Goal: Task Accomplishment & Management: Use online tool/utility

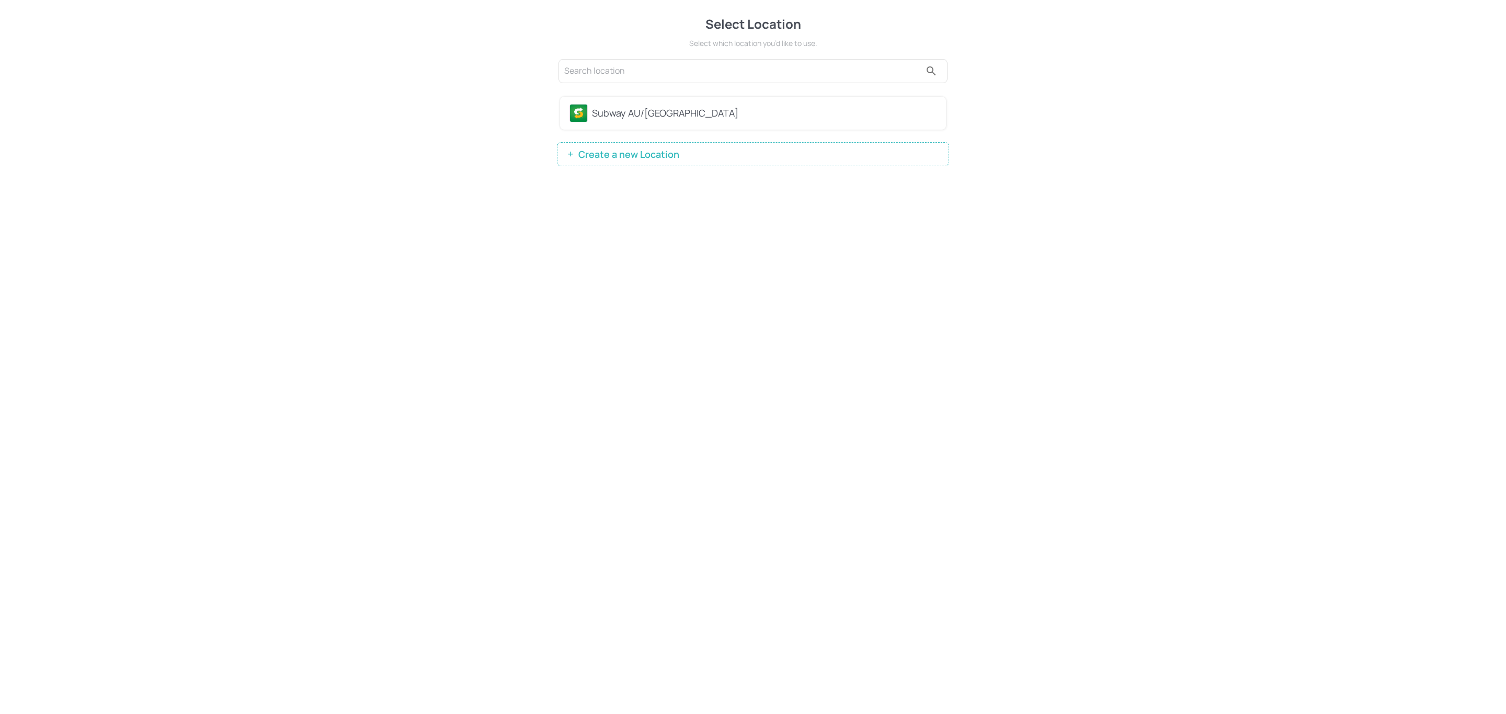
click at [593, 109] on div "Subway AU/[GEOGRAPHIC_DATA]" at bounding box center [764, 113] width 345 height 14
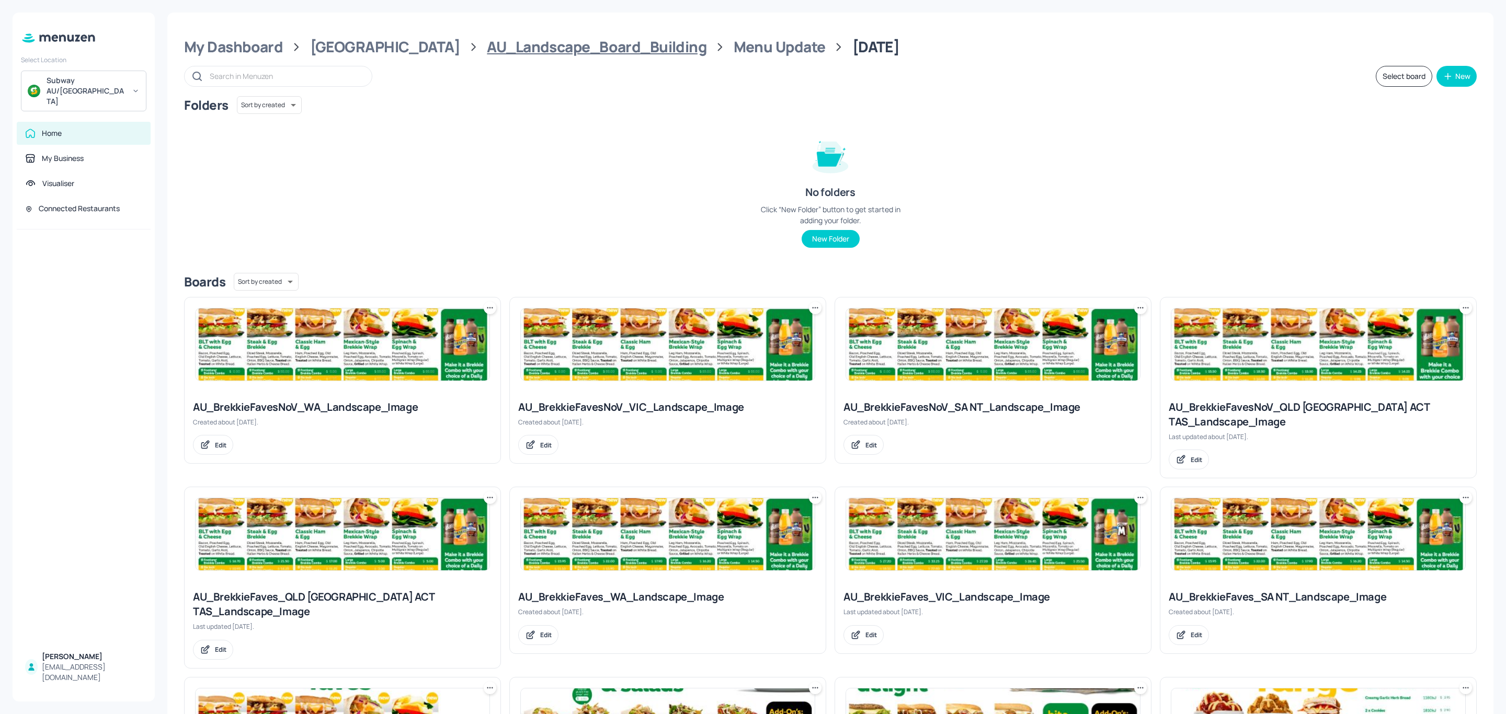
click at [560, 46] on div "AU_Landscape_Board_Building" at bounding box center [597, 47] width 220 height 19
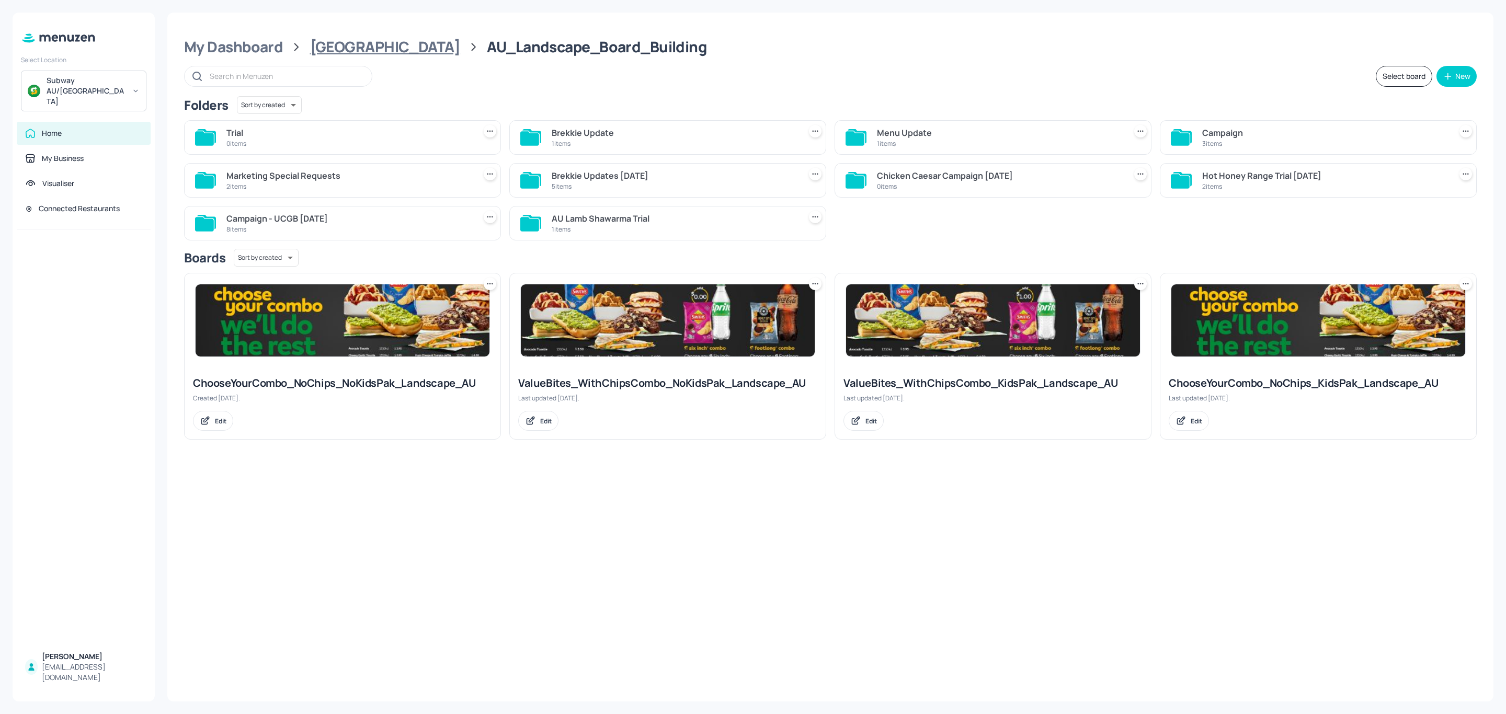
click at [333, 53] on div "[GEOGRAPHIC_DATA]" at bounding box center [385, 47] width 150 height 19
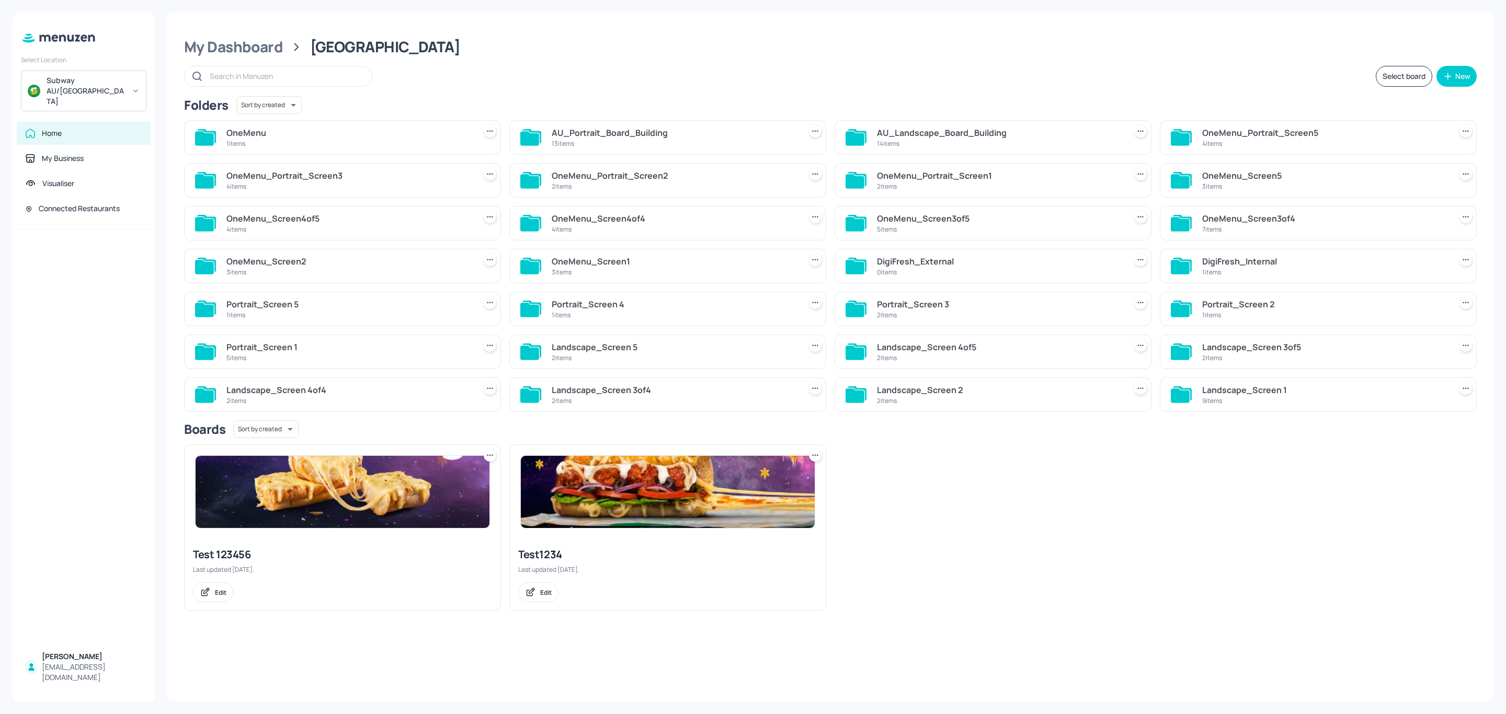
click at [637, 139] on div "AU_Portrait_Board_Building" at bounding box center [674, 133] width 245 height 13
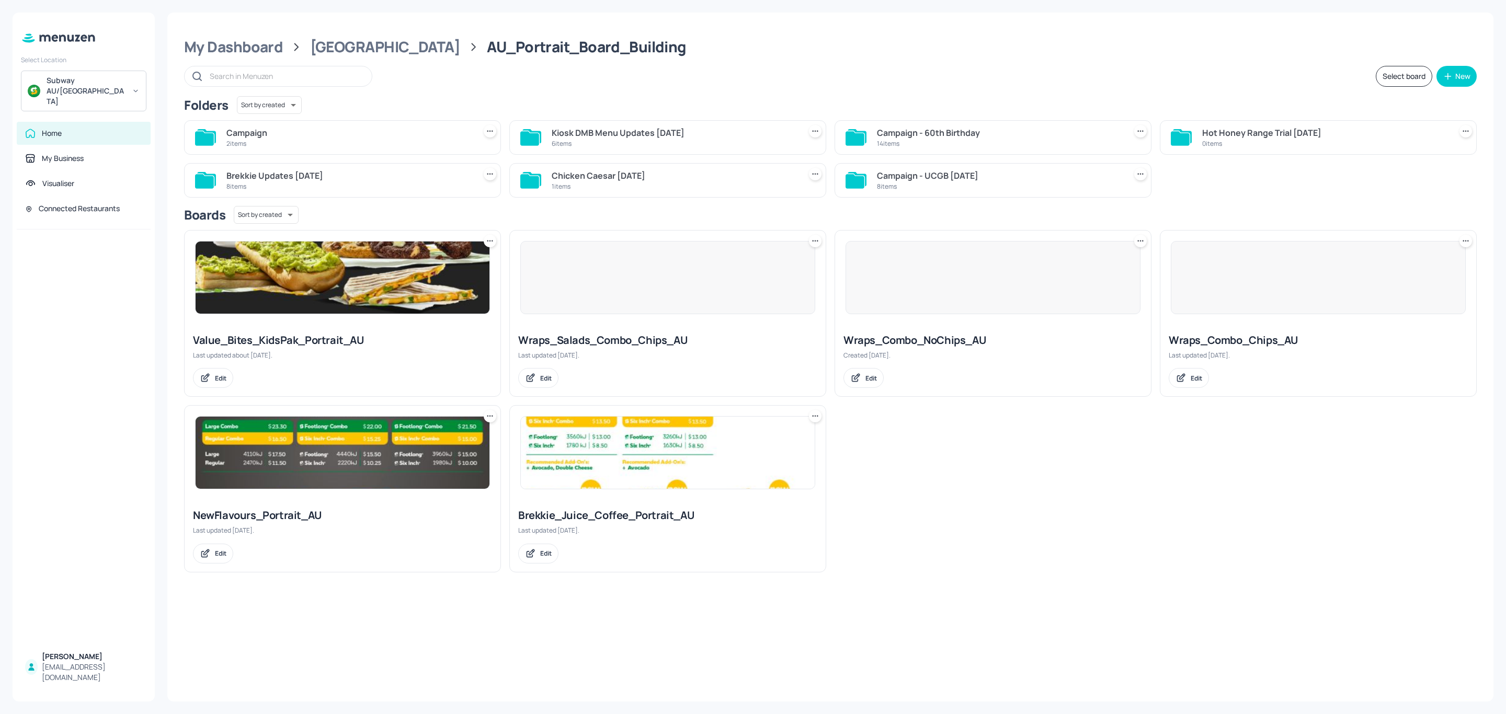
click at [346, 132] on div "Campaign" at bounding box center [348, 133] width 245 height 13
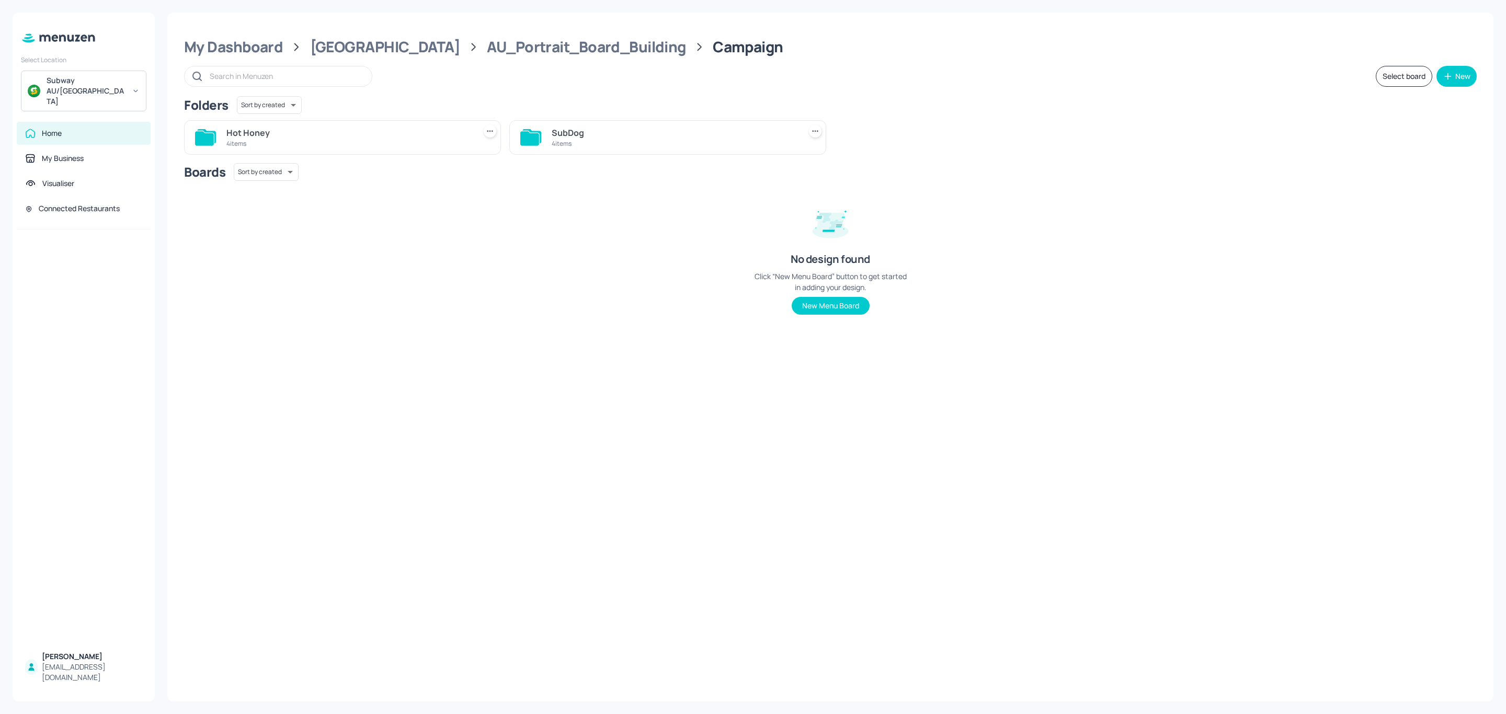
click at [283, 141] on div "4 items" at bounding box center [348, 143] width 245 height 9
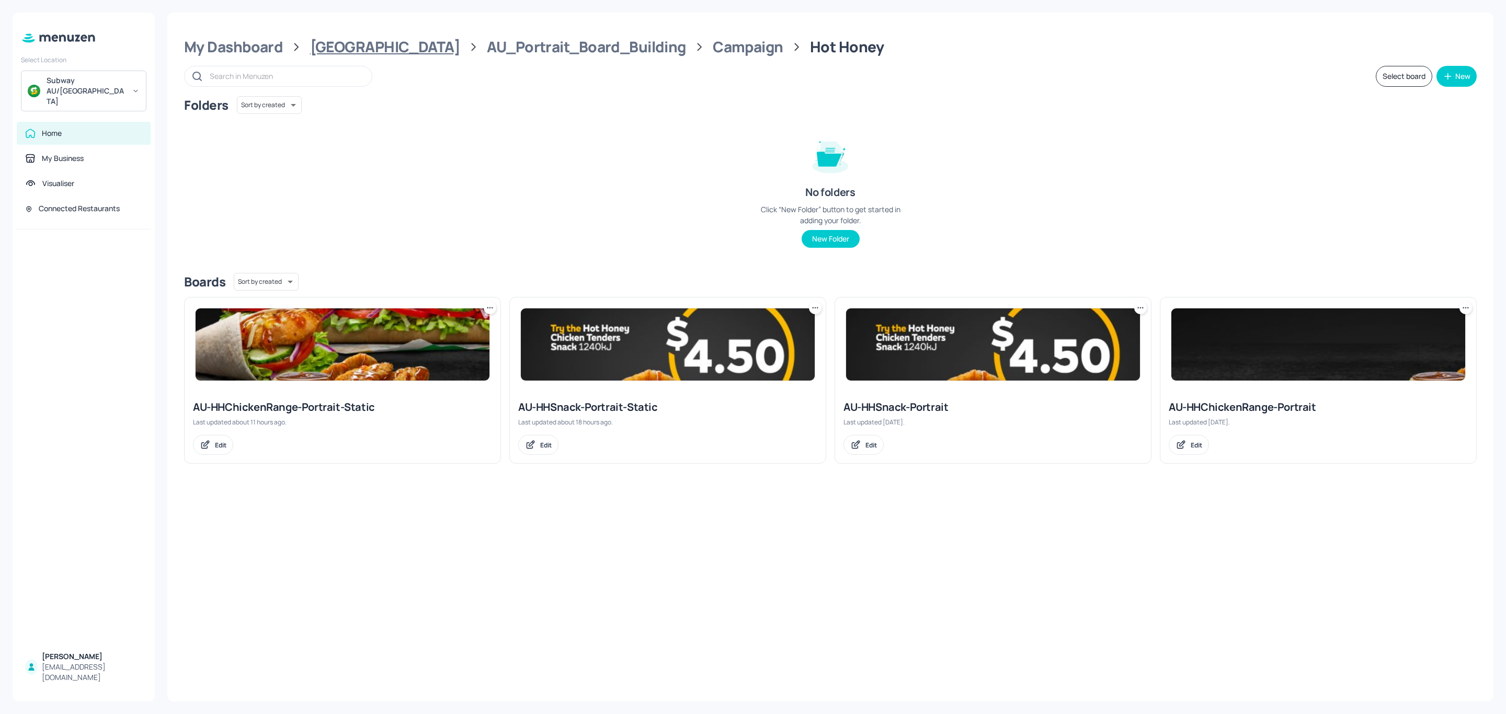
click at [352, 52] on div "[GEOGRAPHIC_DATA]" at bounding box center [385, 47] width 150 height 19
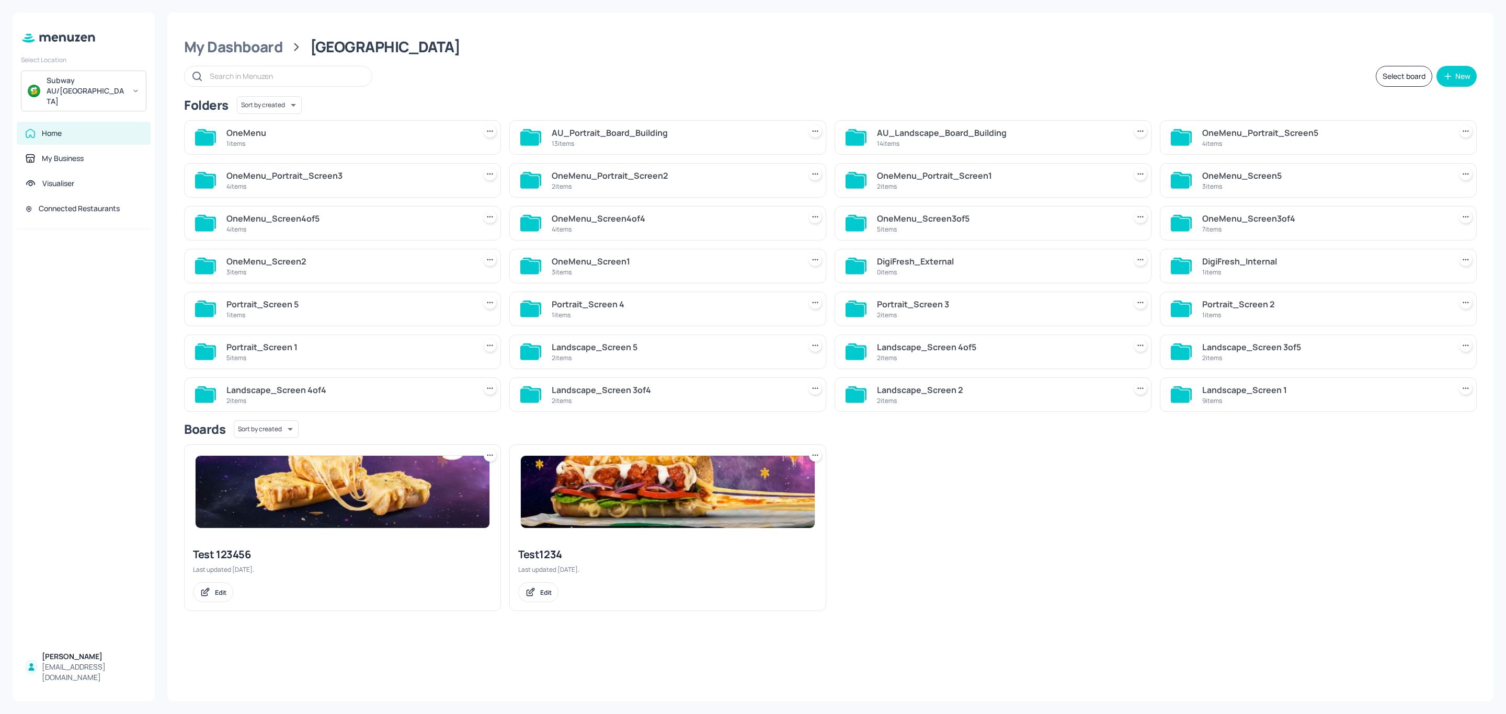
click at [647, 139] on div "AU_Portrait_Board_Building" at bounding box center [674, 133] width 245 height 13
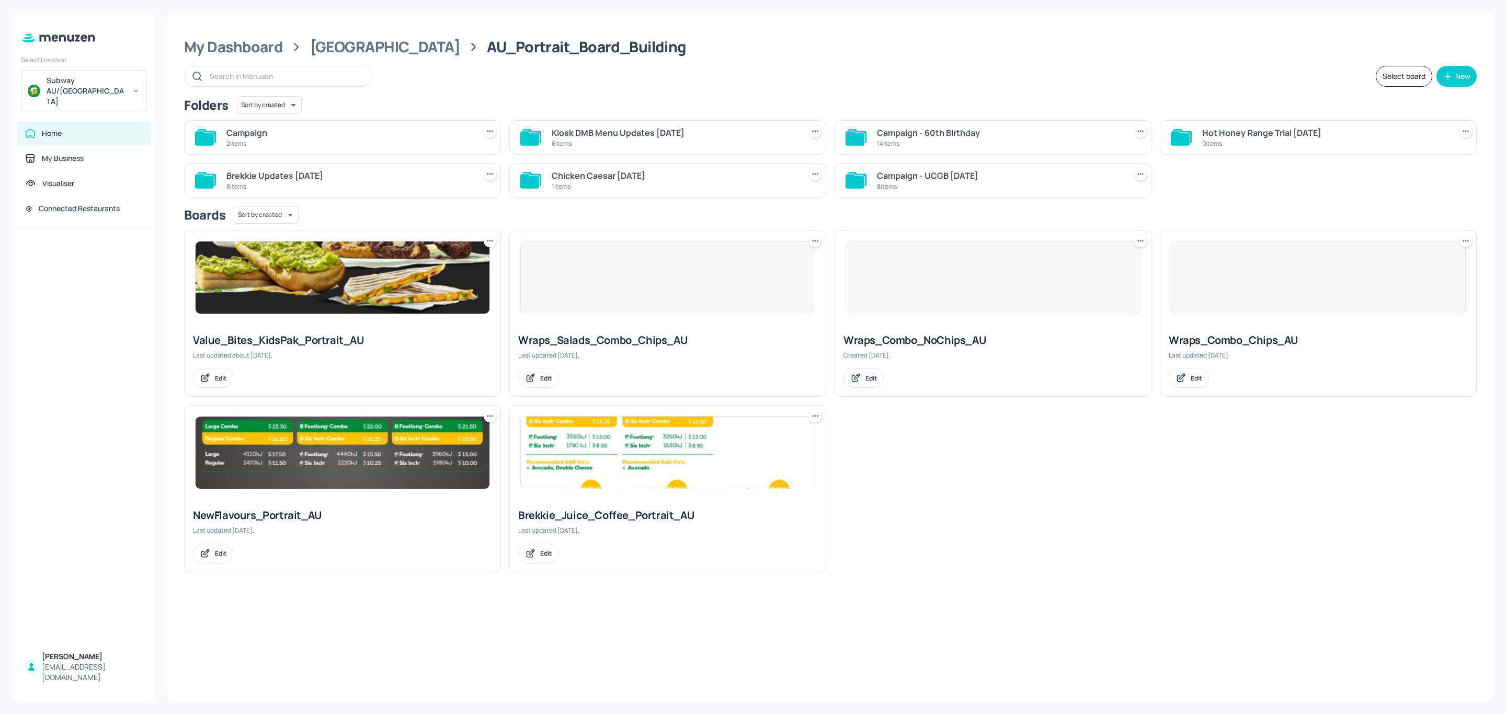
click at [387, 142] on div "2 items" at bounding box center [348, 143] width 245 height 9
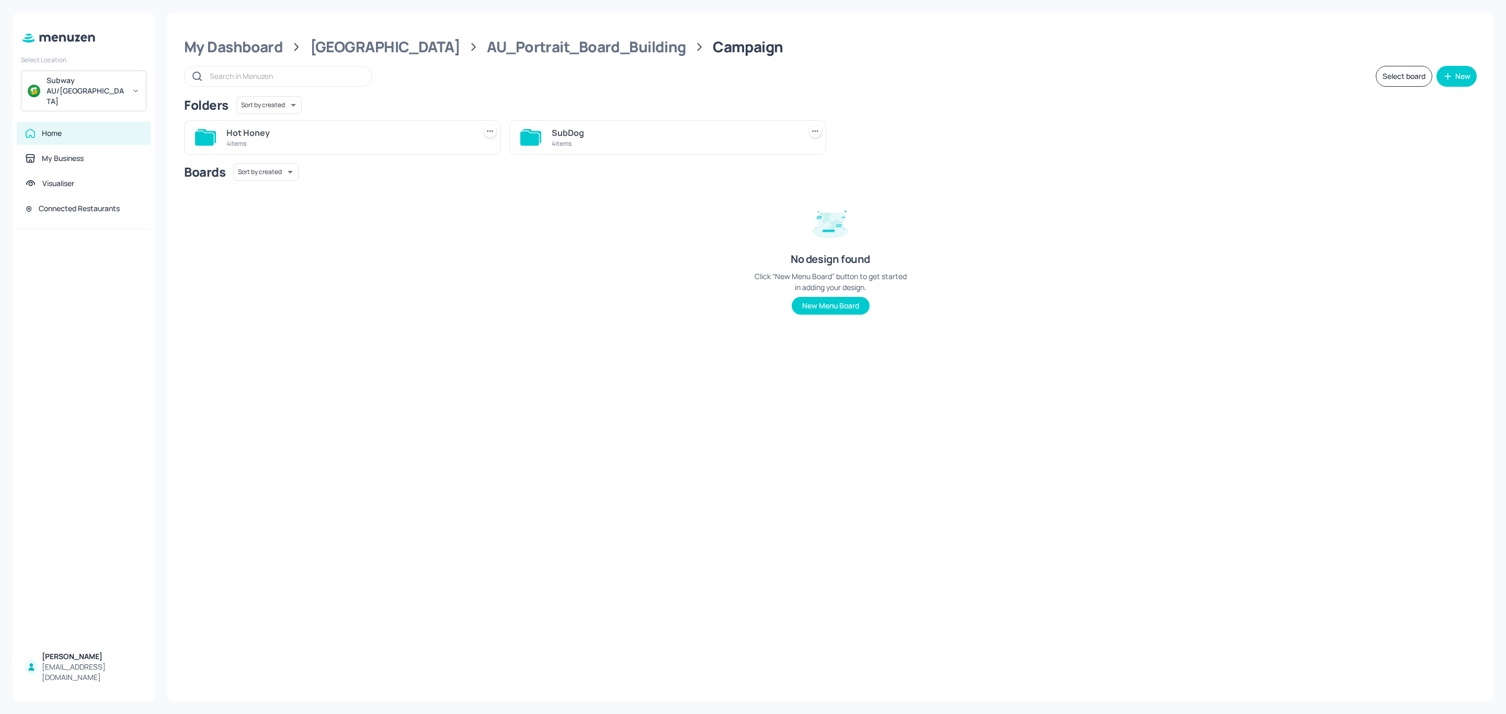
click at [320, 146] on div "4 items" at bounding box center [348, 143] width 245 height 9
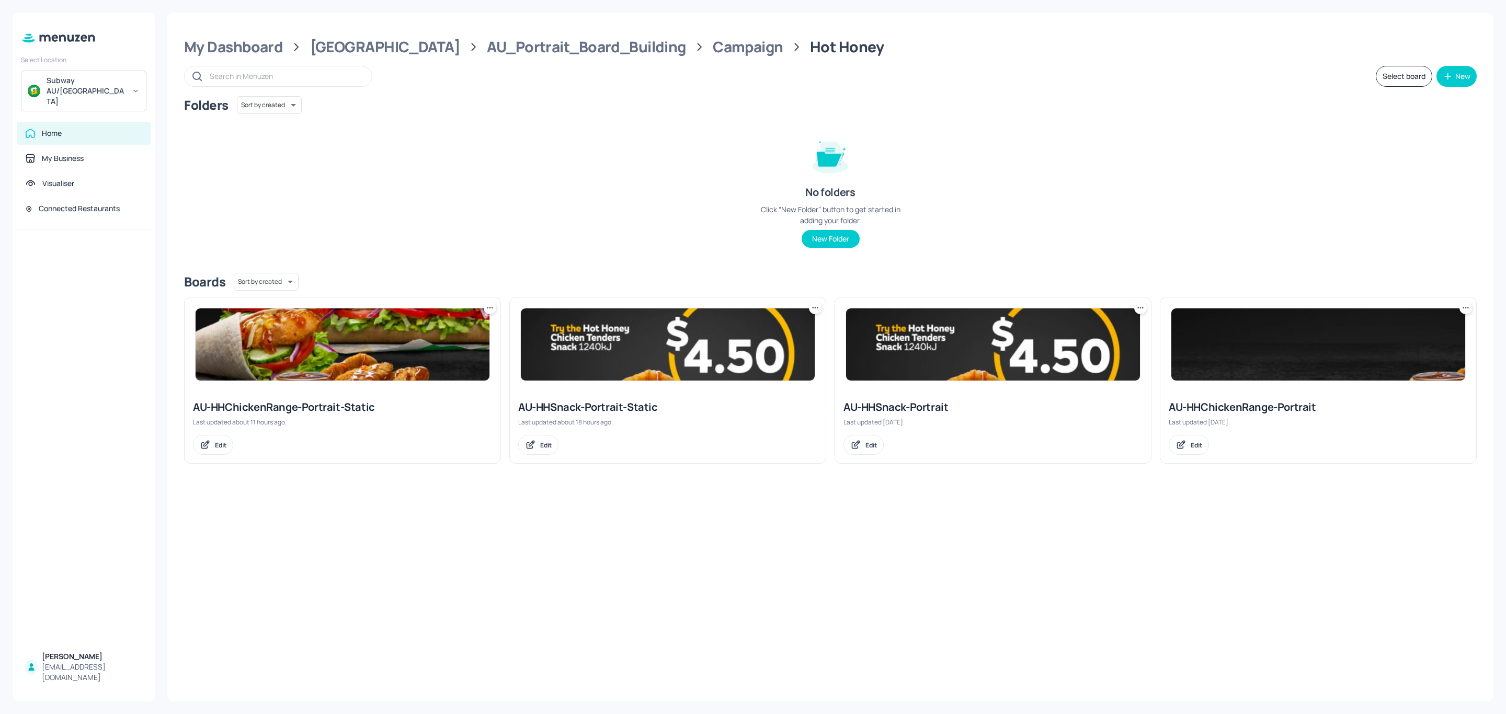
click at [382, 354] on img at bounding box center [343, 345] width 294 height 72
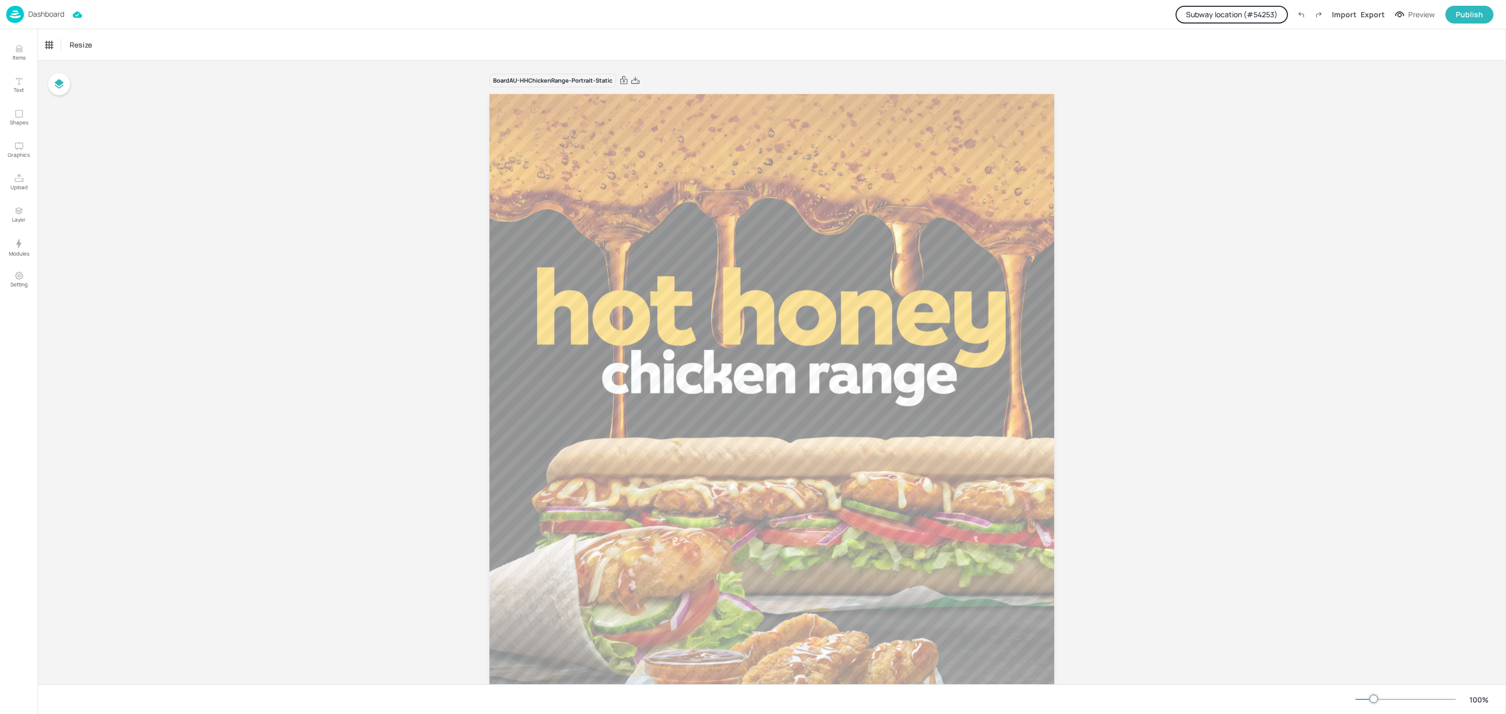
click at [1267, 16] on button "Subway location (# 54253 )" at bounding box center [1232, 15] width 112 height 18
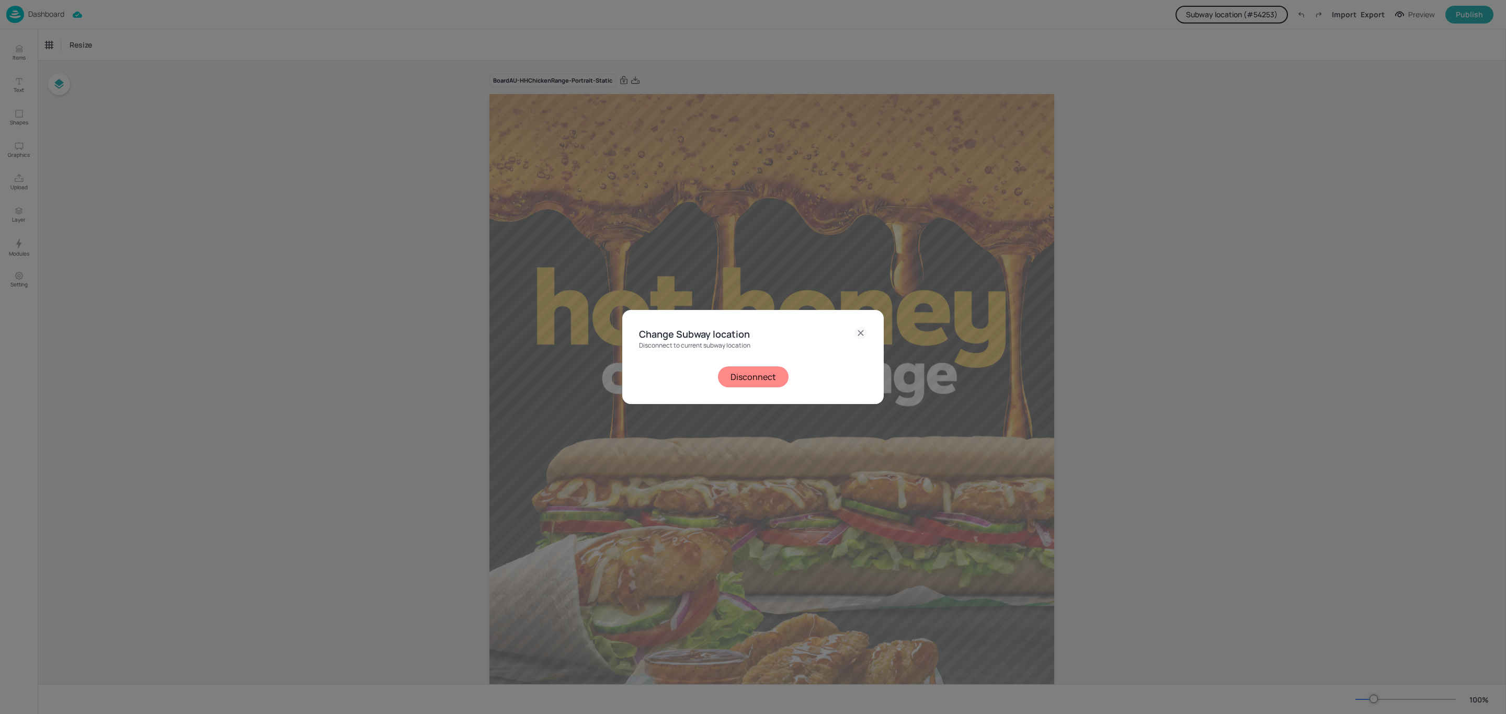
click at [736, 386] on button "Disconnect" at bounding box center [753, 377] width 71 height 21
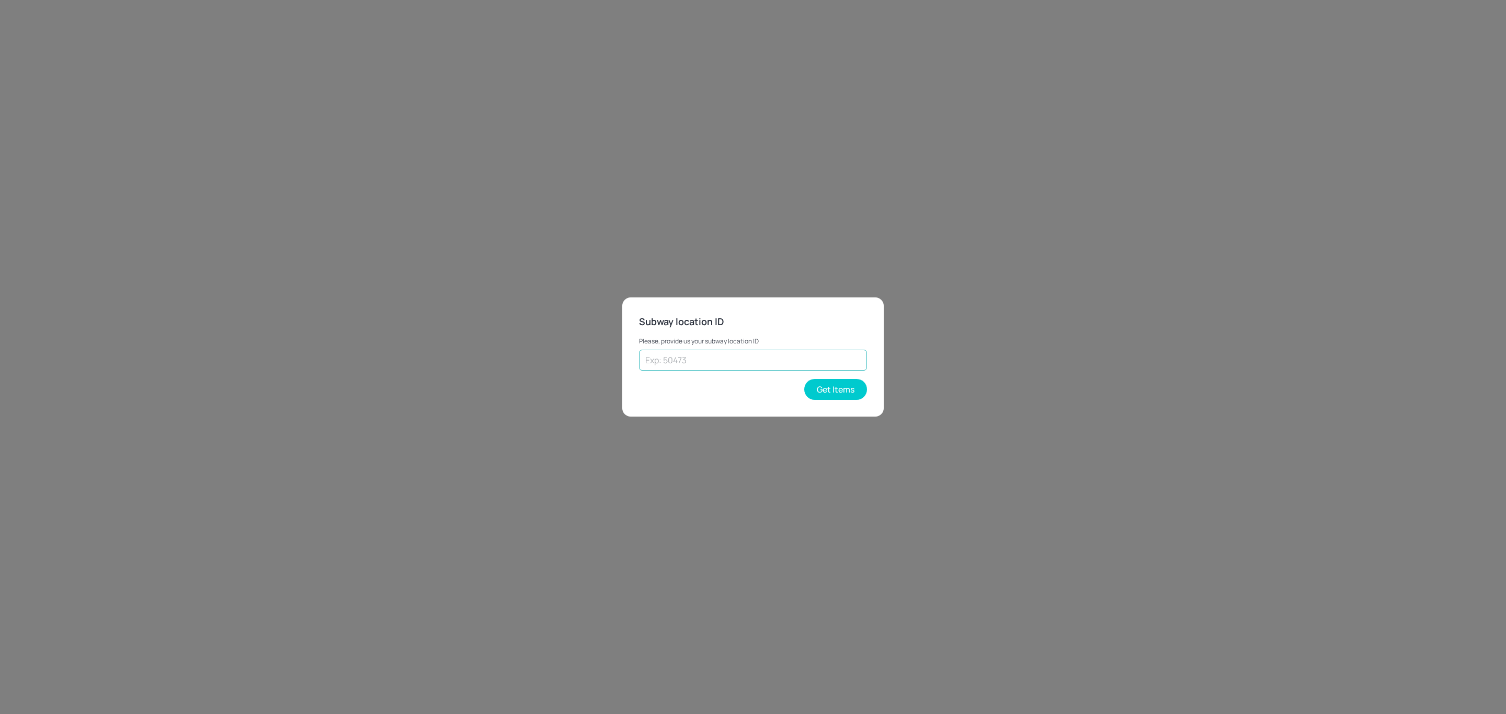
click at [700, 367] on input "text" at bounding box center [753, 360] width 228 height 21
type input "25157"
click at [849, 388] on button "Get Items" at bounding box center [835, 389] width 63 height 21
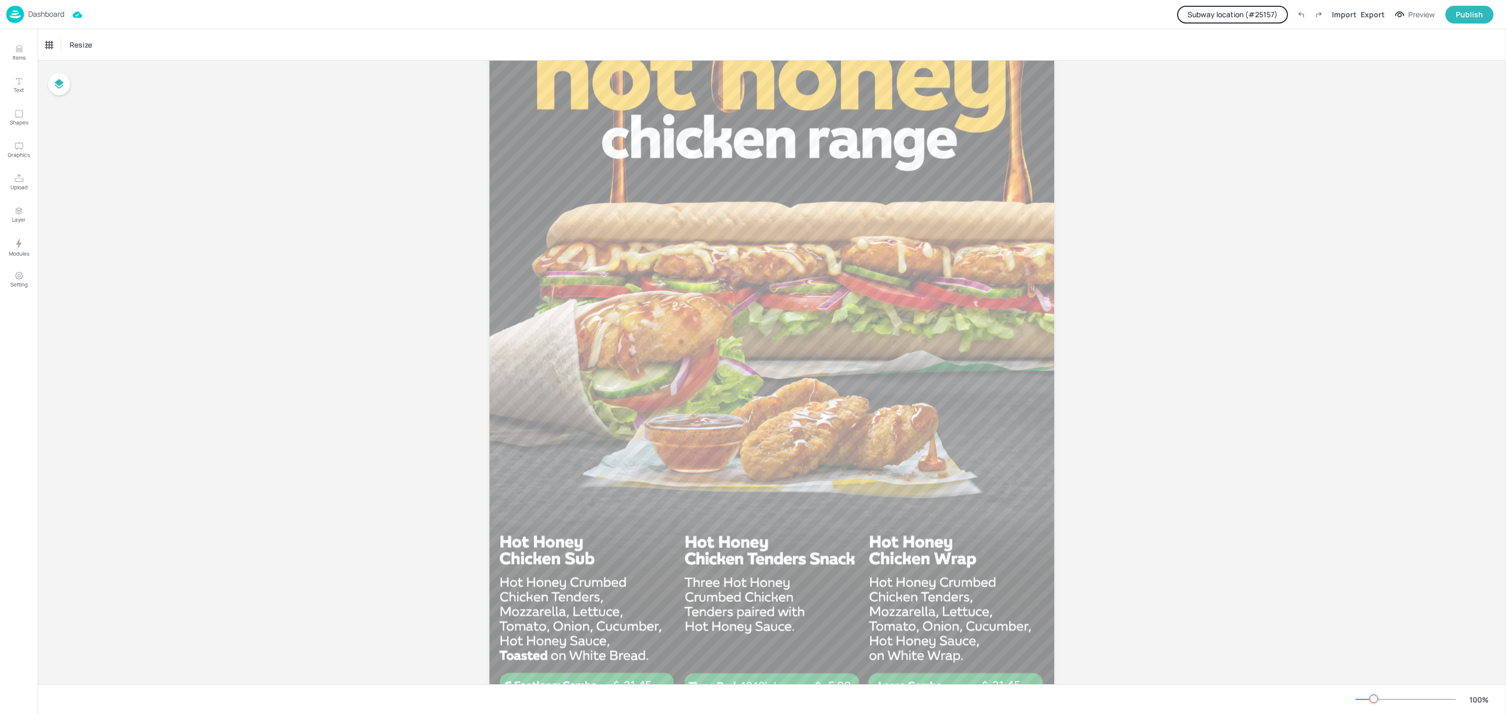
scroll to position [440, 0]
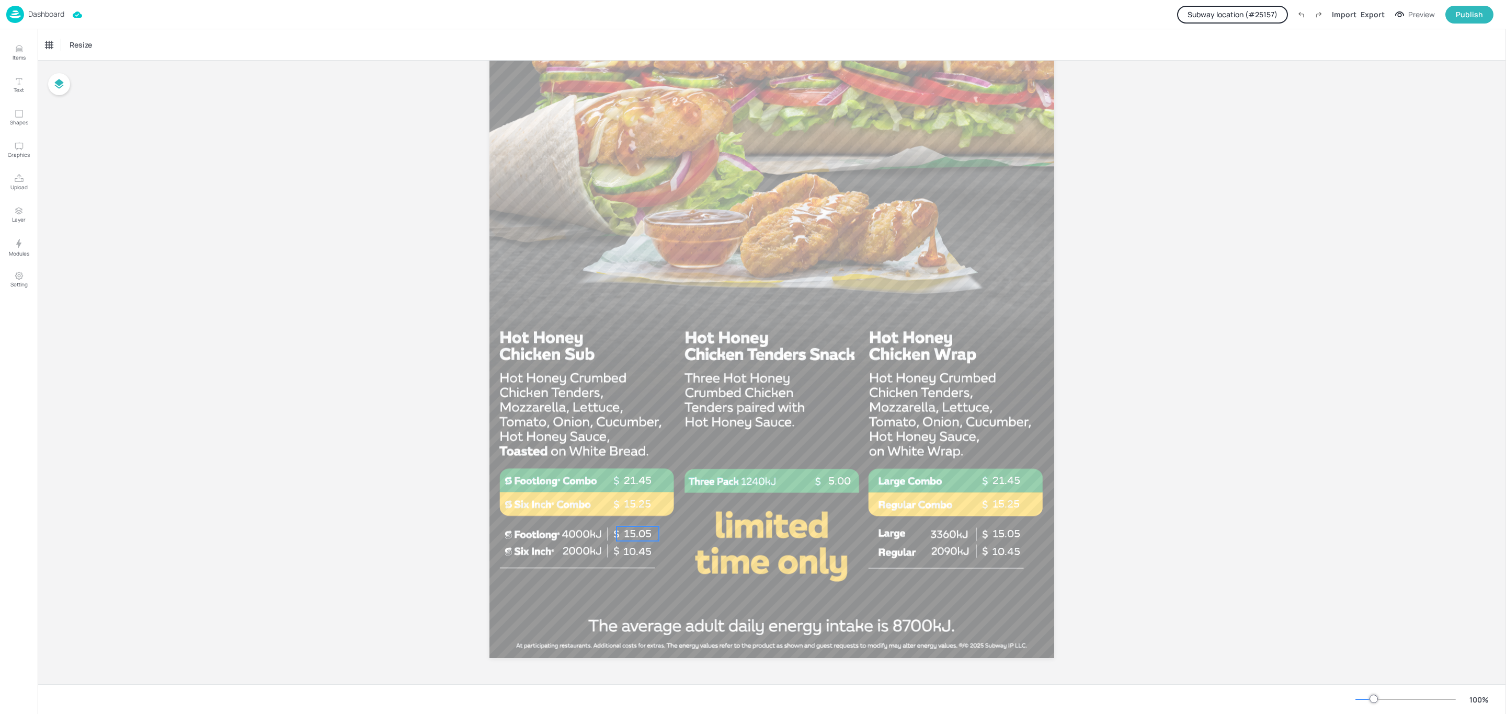
click at [644, 531] on p "15.05" at bounding box center [638, 534] width 42 height 15
click at [81, 43] on div "Total Price" at bounding box center [62, 45] width 41 height 17
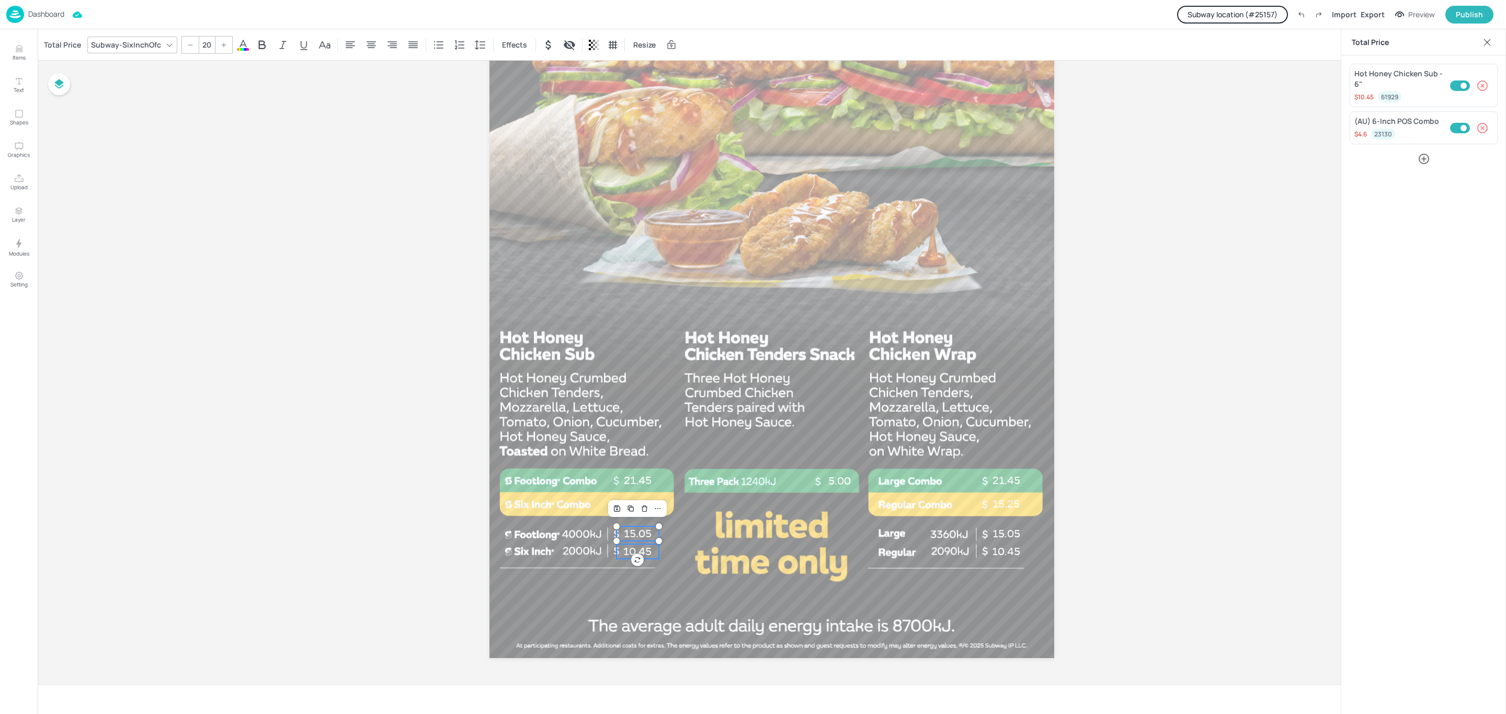
click at [644, 549] on span "10.45" at bounding box center [637, 552] width 28 height 13
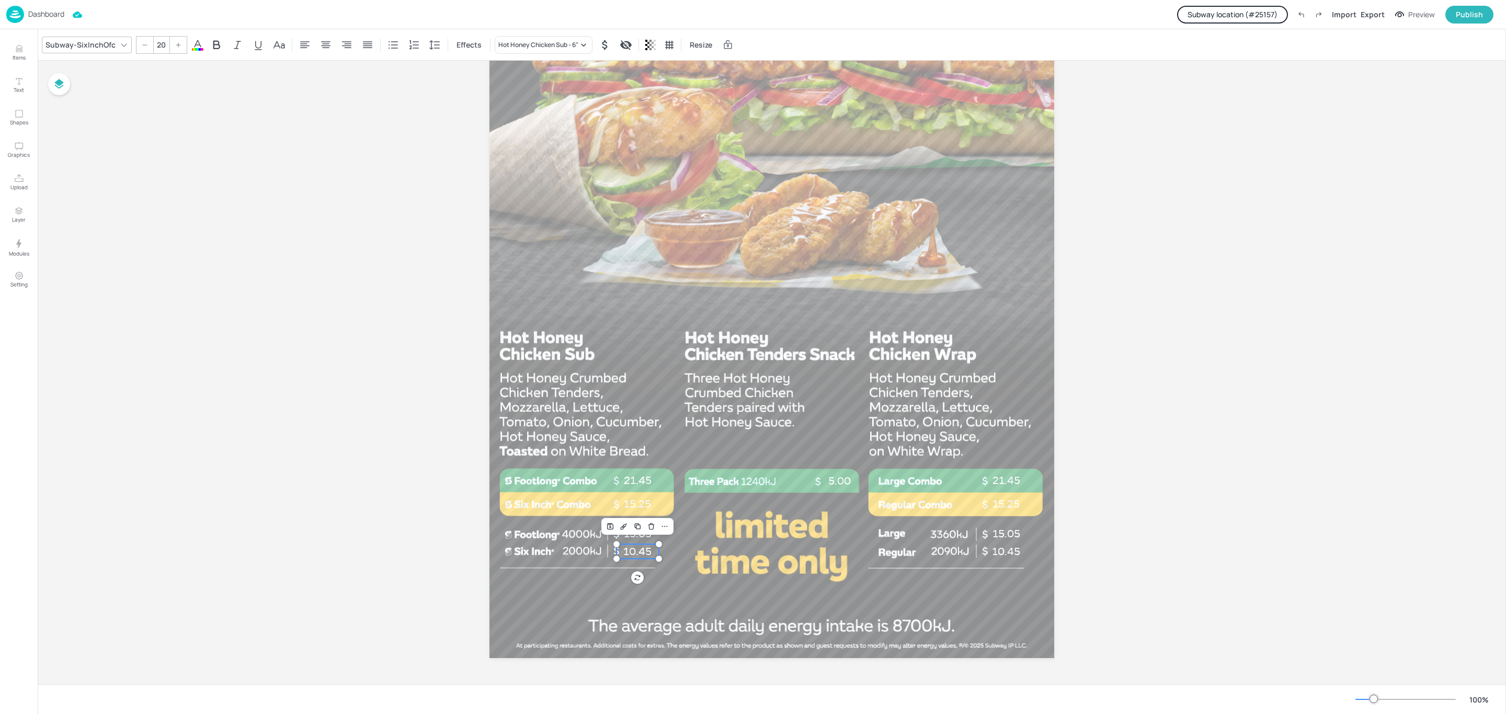
click at [70, 43] on div "Subway-SixInchOfc" at bounding box center [80, 44] width 74 height 15
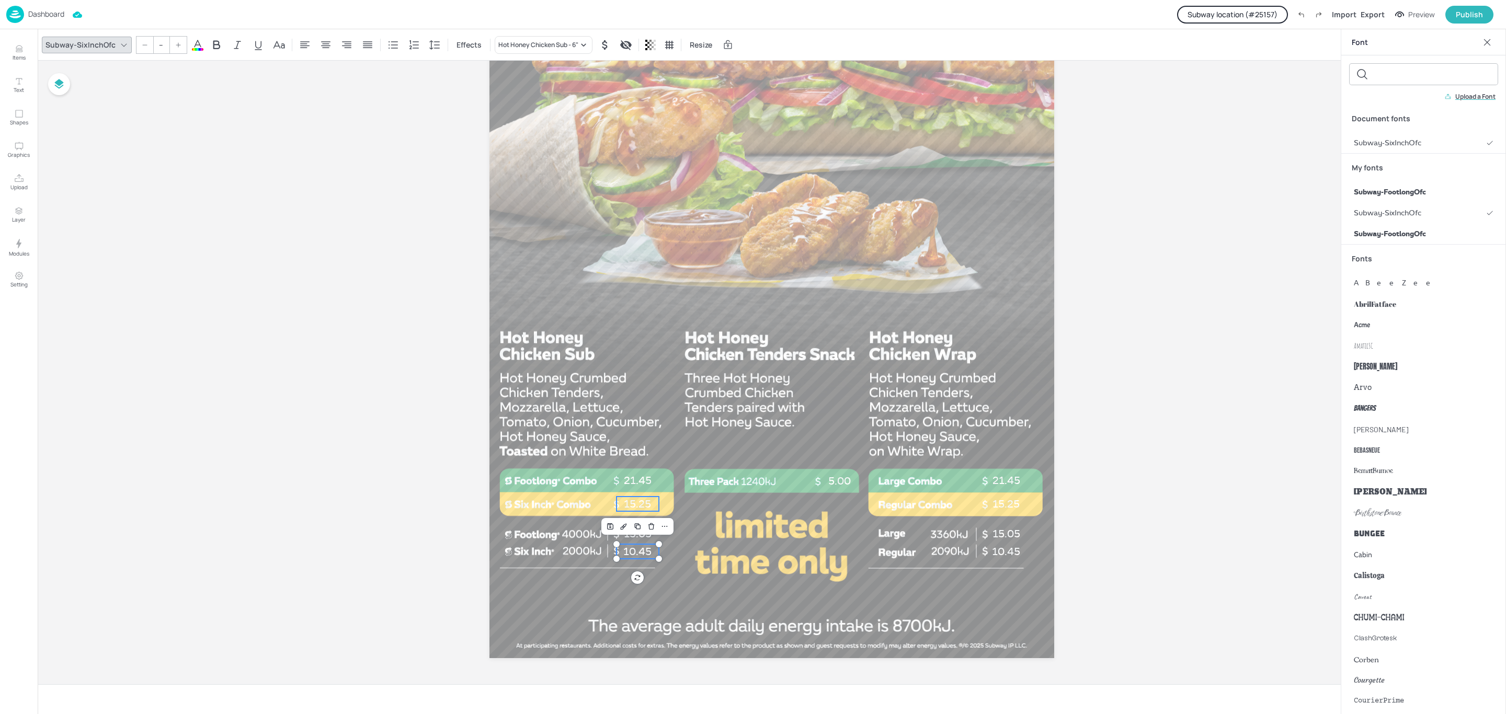
type input "20"
click at [649, 506] on span "15.25" at bounding box center [637, 504] width 27 height 13
click at [672, 535] on div at bounding box center [772, 156] width 565 height 1004
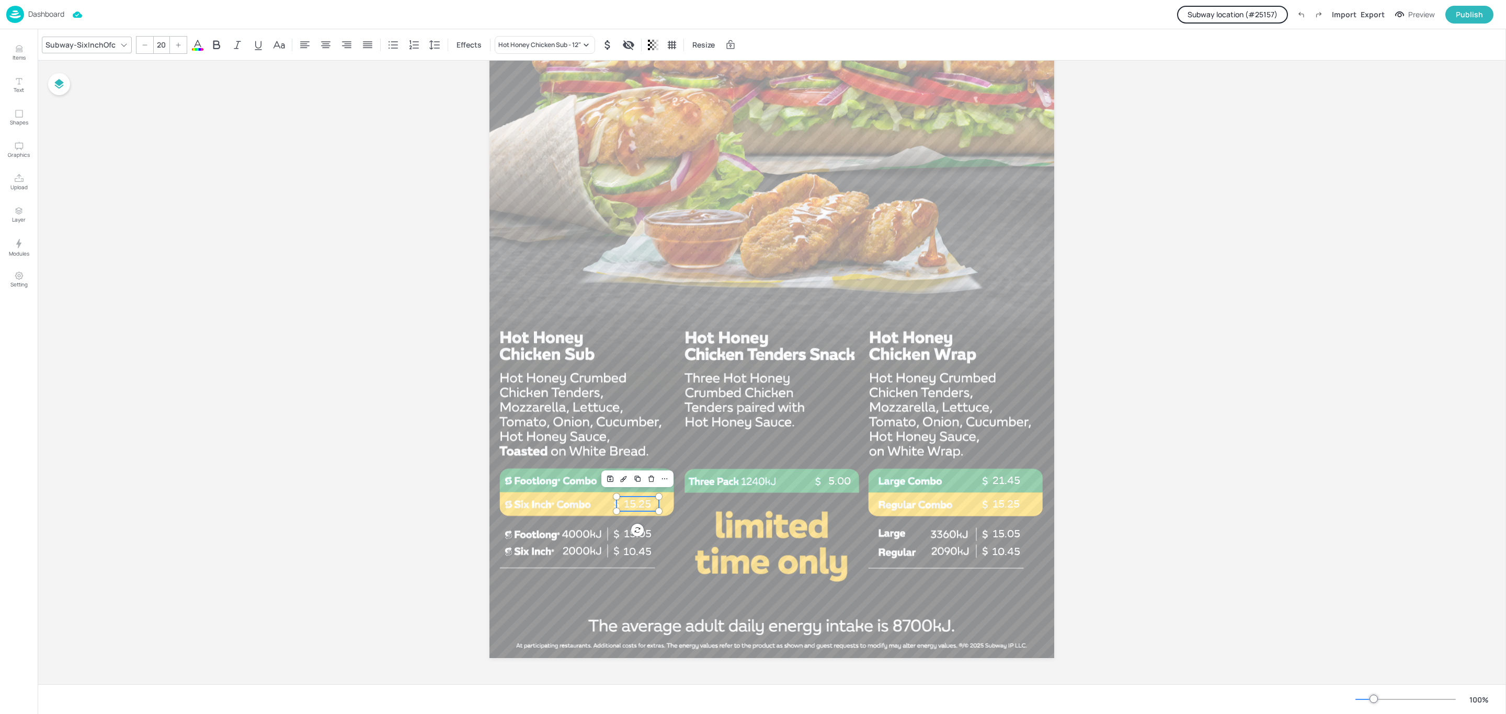
click at [639, 507] on span "15.25" at bounding box center [637, 504] width 27 height 13
click at [683, 517] on div at bounding box center [772, 156] width 565 height 1004
click at [644, 480] on p "21.45" at bounding box center [638, 480] width 42 height 15
click at [60, 44] on div "Total Price" at bounding box center [62, 45] width 41 height 17
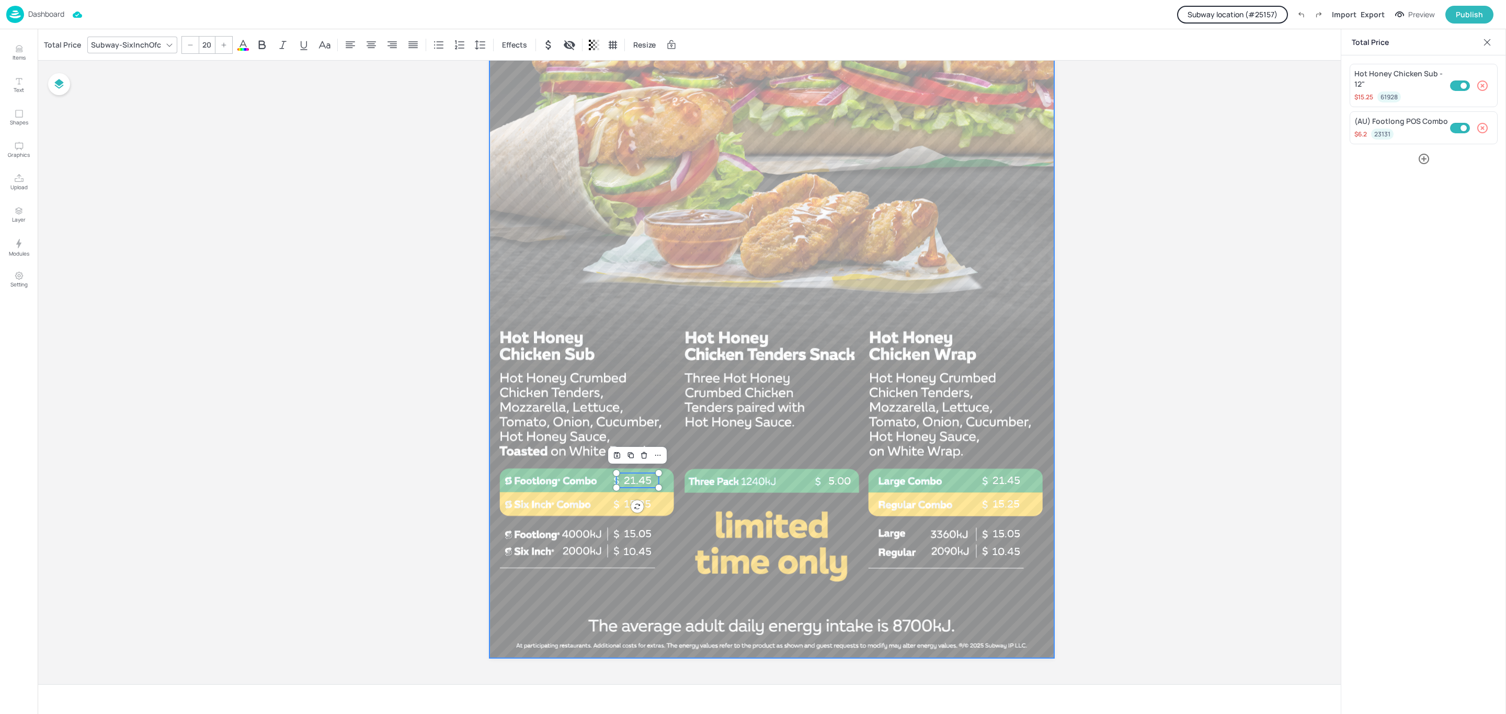
click at [683, 515] on div at bounding box center [772, 156] width 565 height 1004
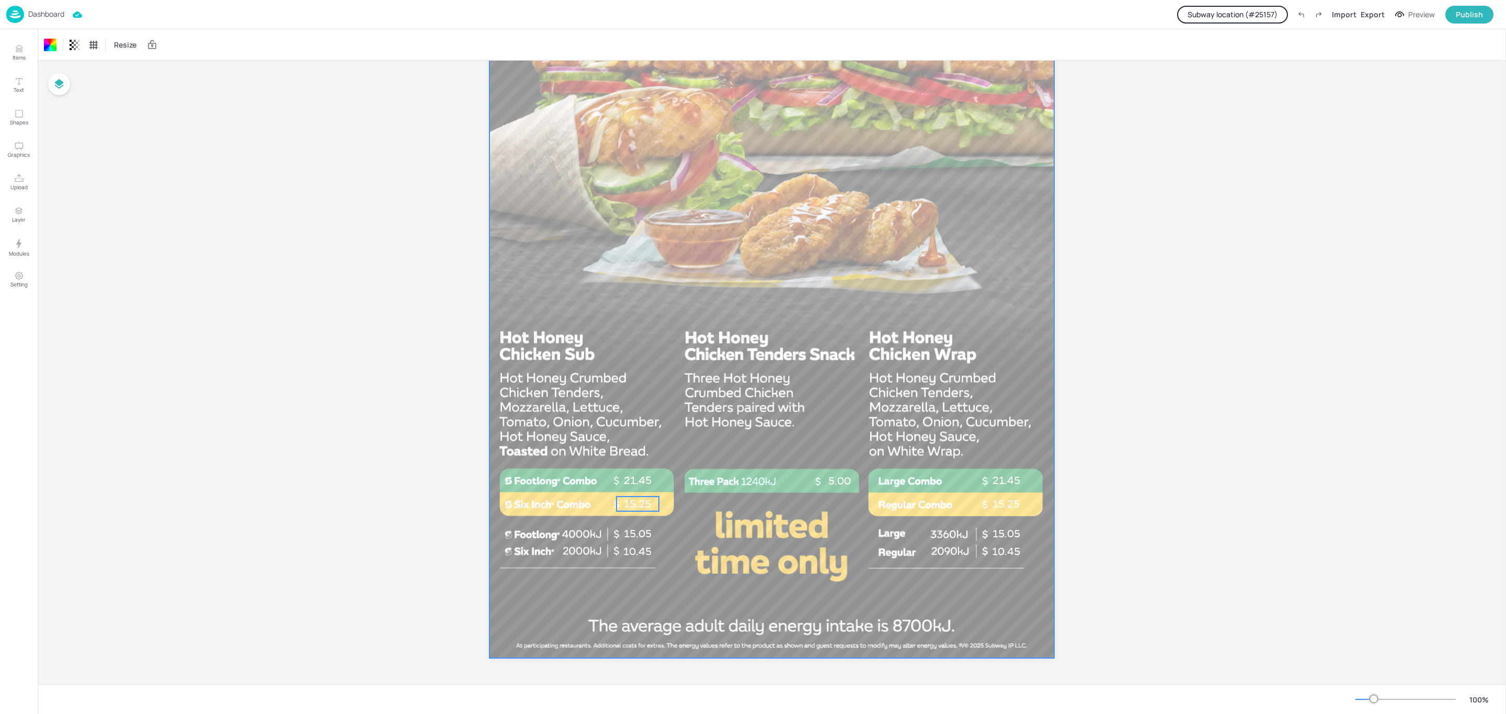
click at [641, 504] on span "15.25" at bounding box center [637, 504] width 27 height 13
click at [678, 518] on div at bounding box center [772, 156] width 565 height 1004
click at [641, 476] on p "21.45" at bounding box center [638, 480] width 42 height 15
click at [53, 42] on div "Total Price" at bounding box center [62, 45] width 41 height 17
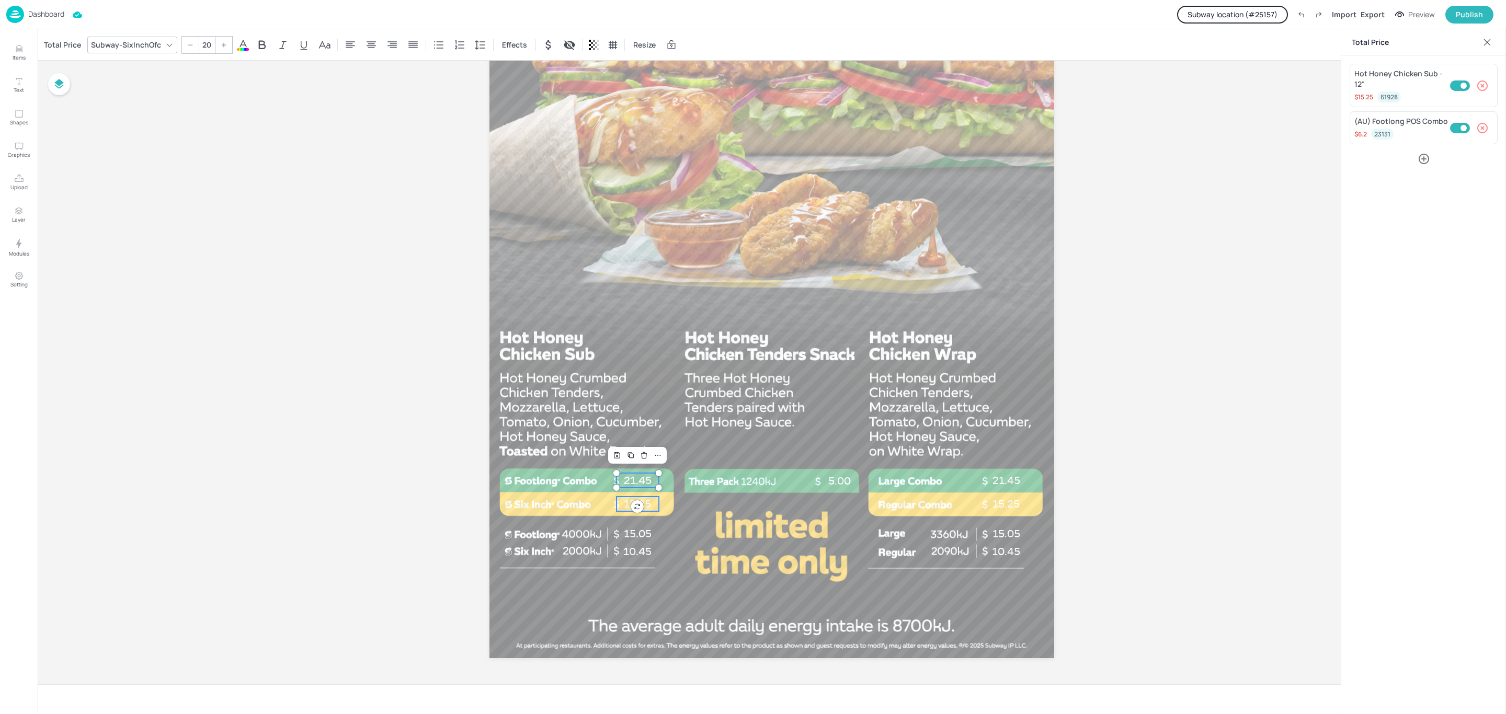
click at [653, 502] on p "15.25" at bounding box center [638, 504] width 42 height 15
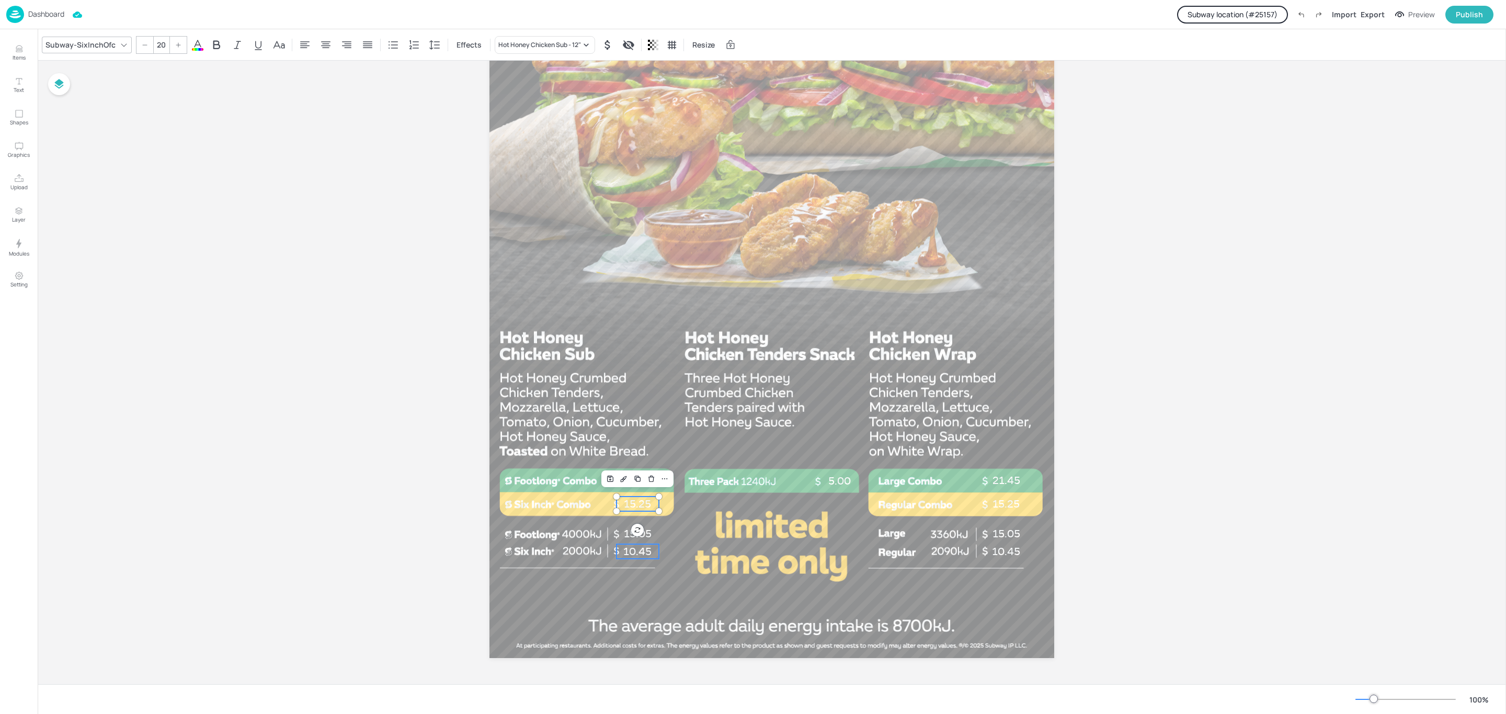
click at [634, 549] on span "10.45" at bounding box center [637, 552] width 28 height 13
type input "20"
click at [673, 579] on div at bounding box center [772, 156] width 565 height 1004
click at [644, 528] on p "15.05" at bounding box center [638, 534] width 42 height 15
click at [61, 44] on div "Total Price" at bounding box center [62, 45] width 41 height 17
